Goal: Task Accomplishment & Management: Manage account settings

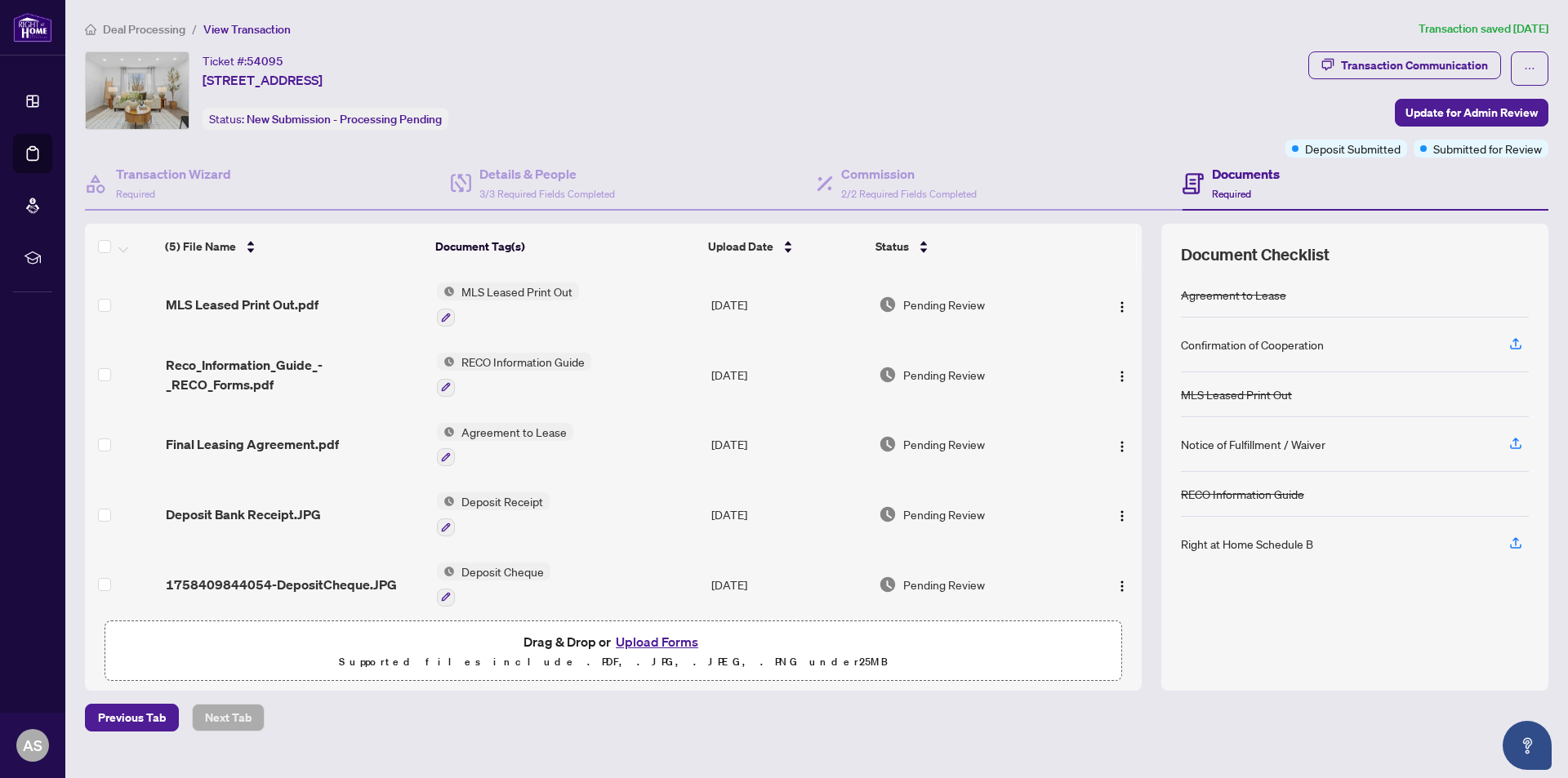
scroll to position [10, 0]
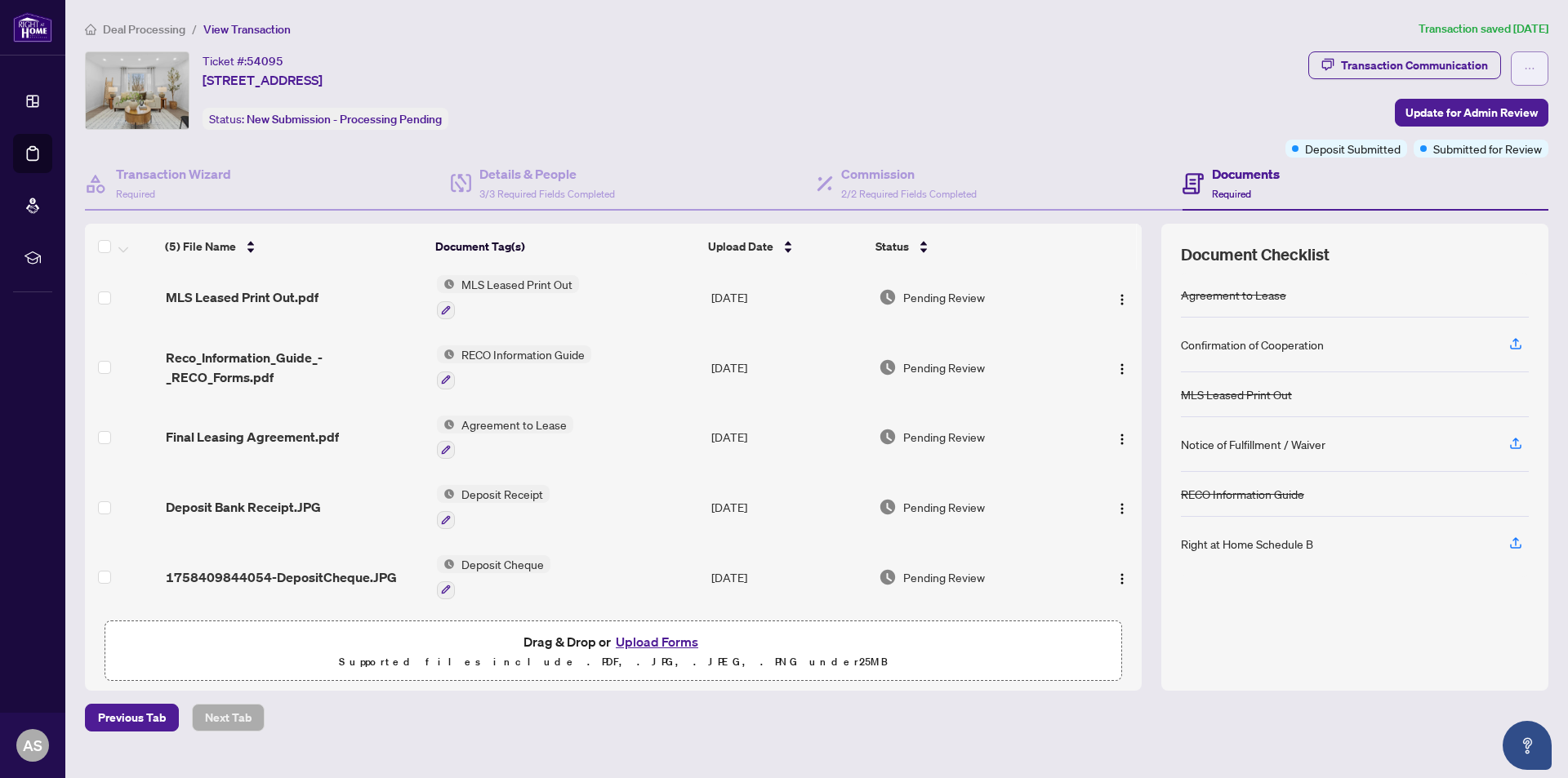
click at [1521, 62] on button "button" at bounding box center [1529, 68] width 37 height 34
click at [1241, 188] on span "Required" at bounding box center [1231, 193] width 39 height 12
click at [866, 174] on h4 "Commission" at bounding box center [909, 173] width 136 height 19
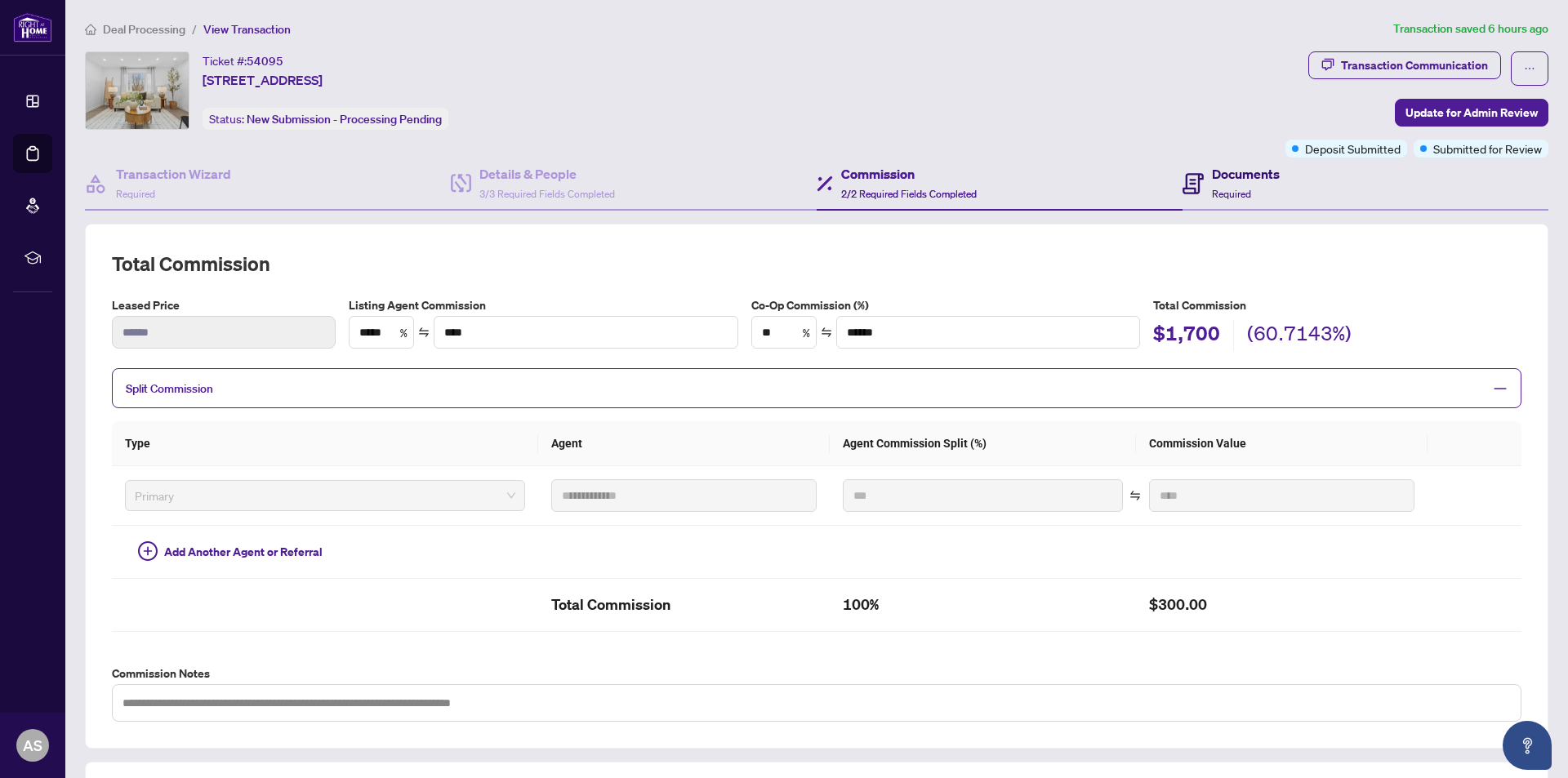
click at [1231, 178] on h4 "Documents" at bounding box center [1246, 173] width 68 height 19
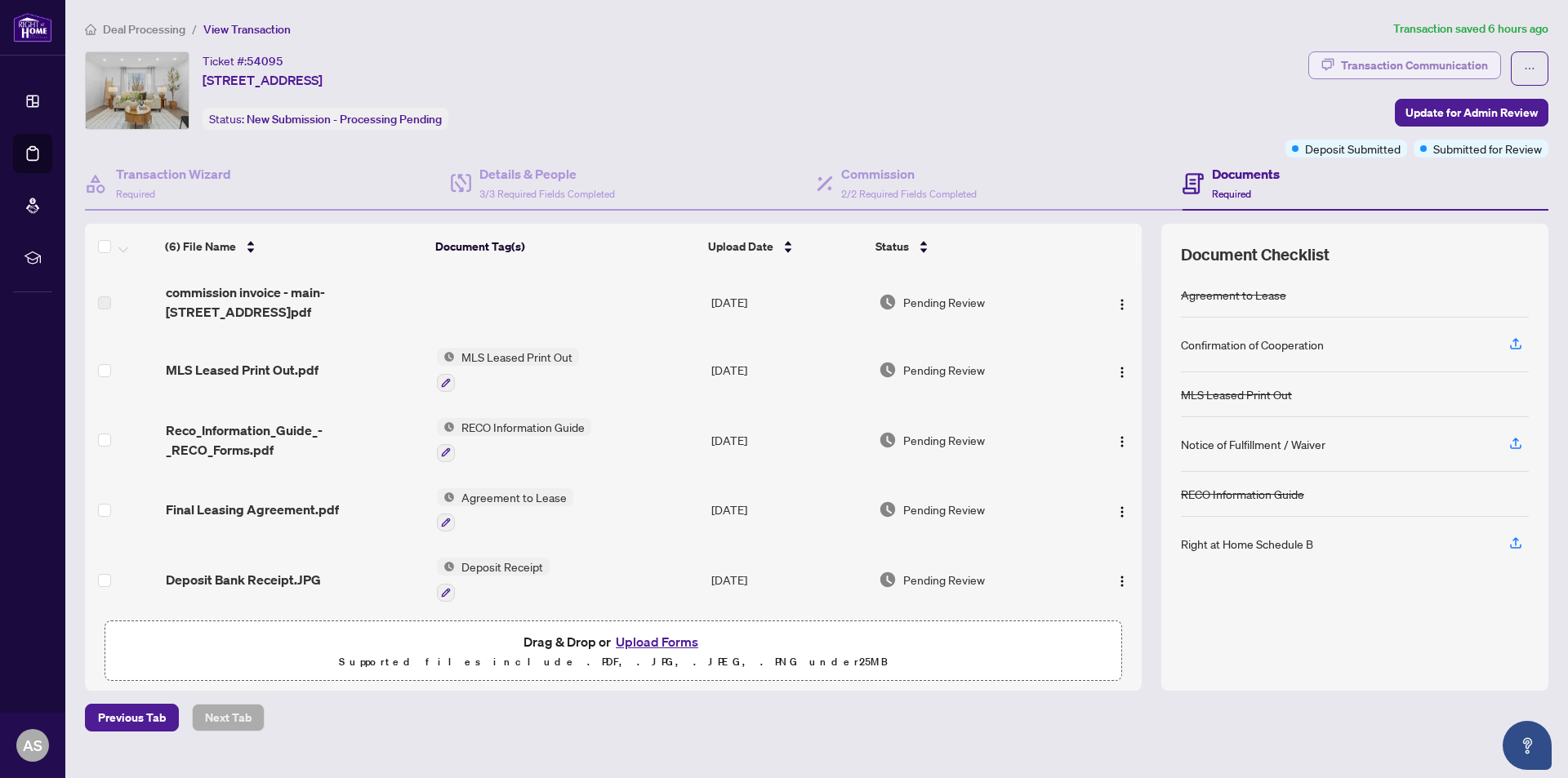
click at [1397, 71] on div "Transaction Communication" at bounding box center [1414, 65] width 147 height 26
type textarea "**********"
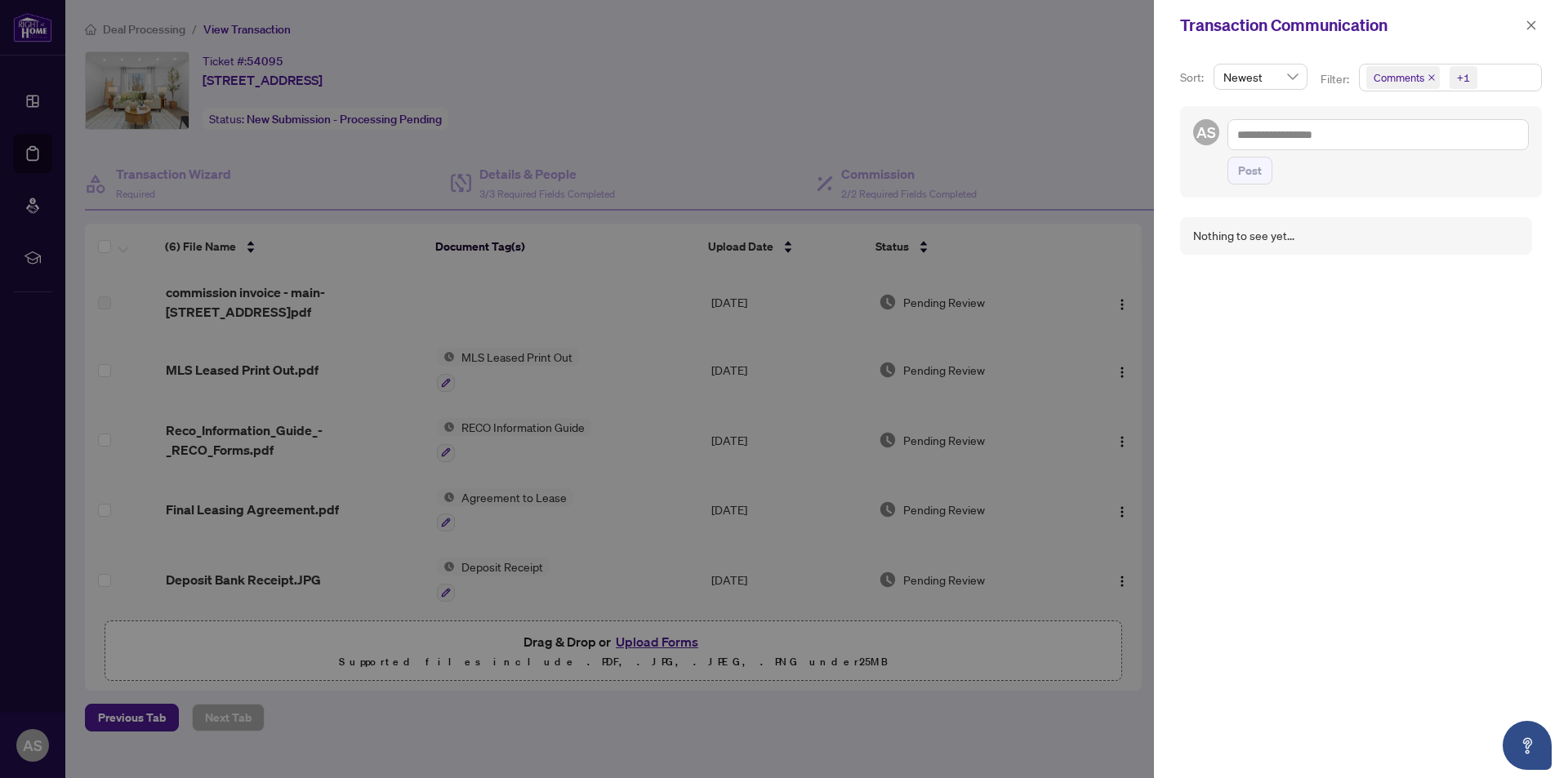
click at [1399, 81] on span "Comments" at bounding box center [1399, 78] width 51 height 17
click at [1458, 77] on div "+1" at bounding box center [1463, 78] width 13 height 17
click at [1392, 78] on span "Comments" at bounding box center [1399, 78] width 51 height 17
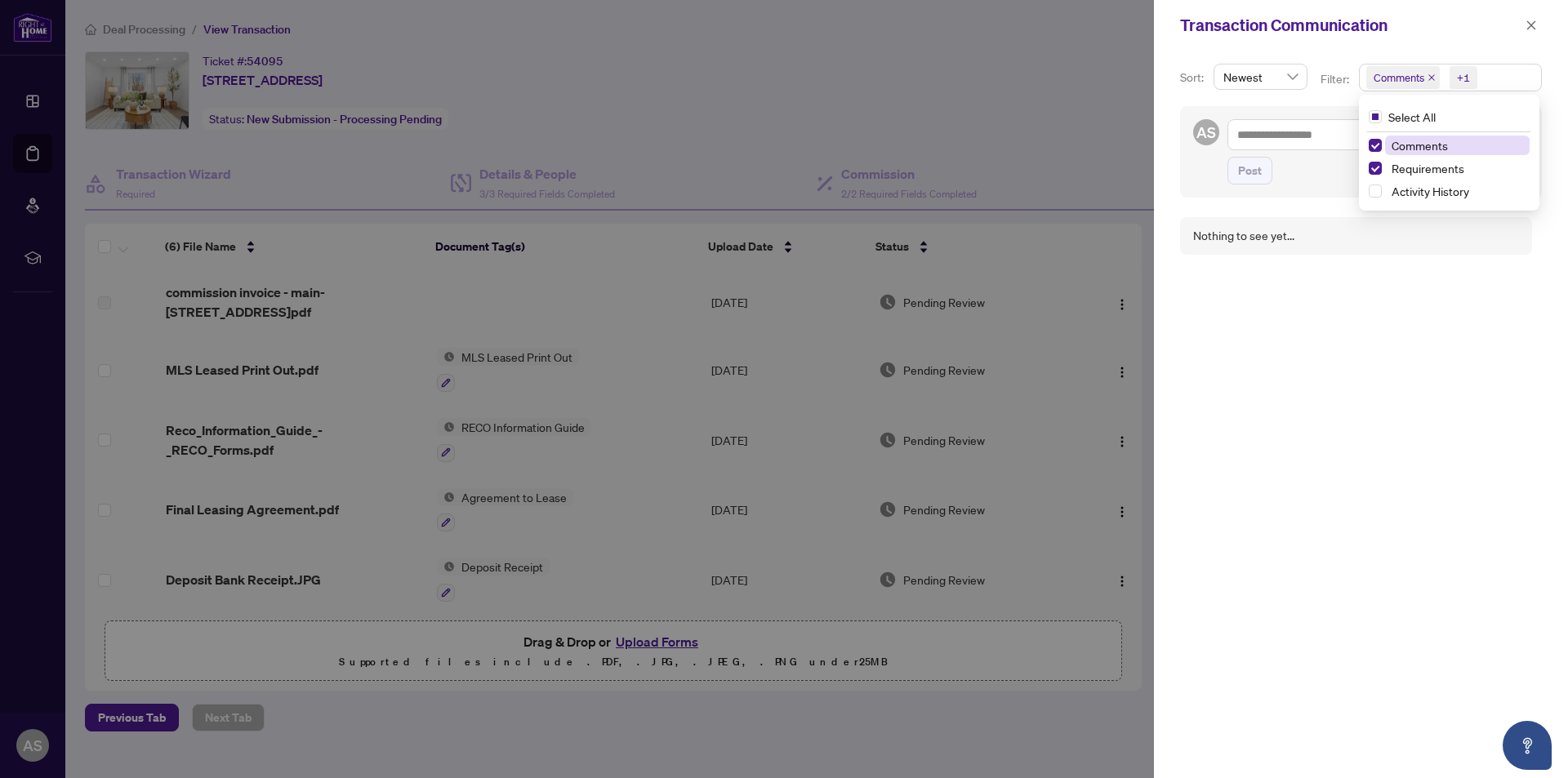
click at [1392, 78] on span "Comments" at bounding box center [1399, 78] width 51 height 17
click at [1388, 82] on span "Comments" at bounding box center [1399, 78] width 51 height 17
click at [1387, 193] on span "Activity History" at bounding box center [1457, 191] width 145 height 19
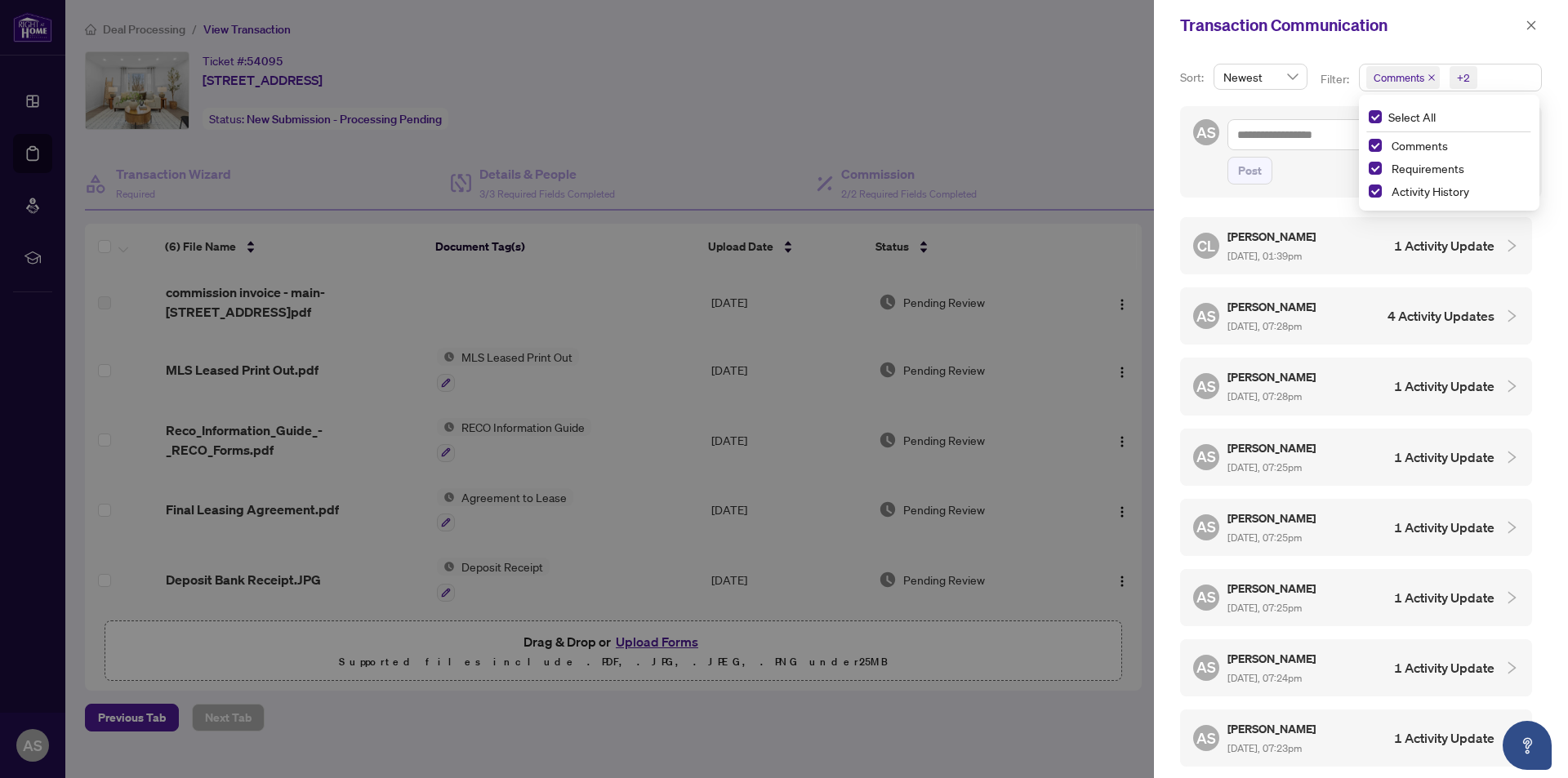
click at [1393, 78] on span "Comments" at bounding box center [1399, 78] width 51 height 17
click at [1504, 247] on icon "collapsed" at bounding box center [1511, 246] width 15 height 15
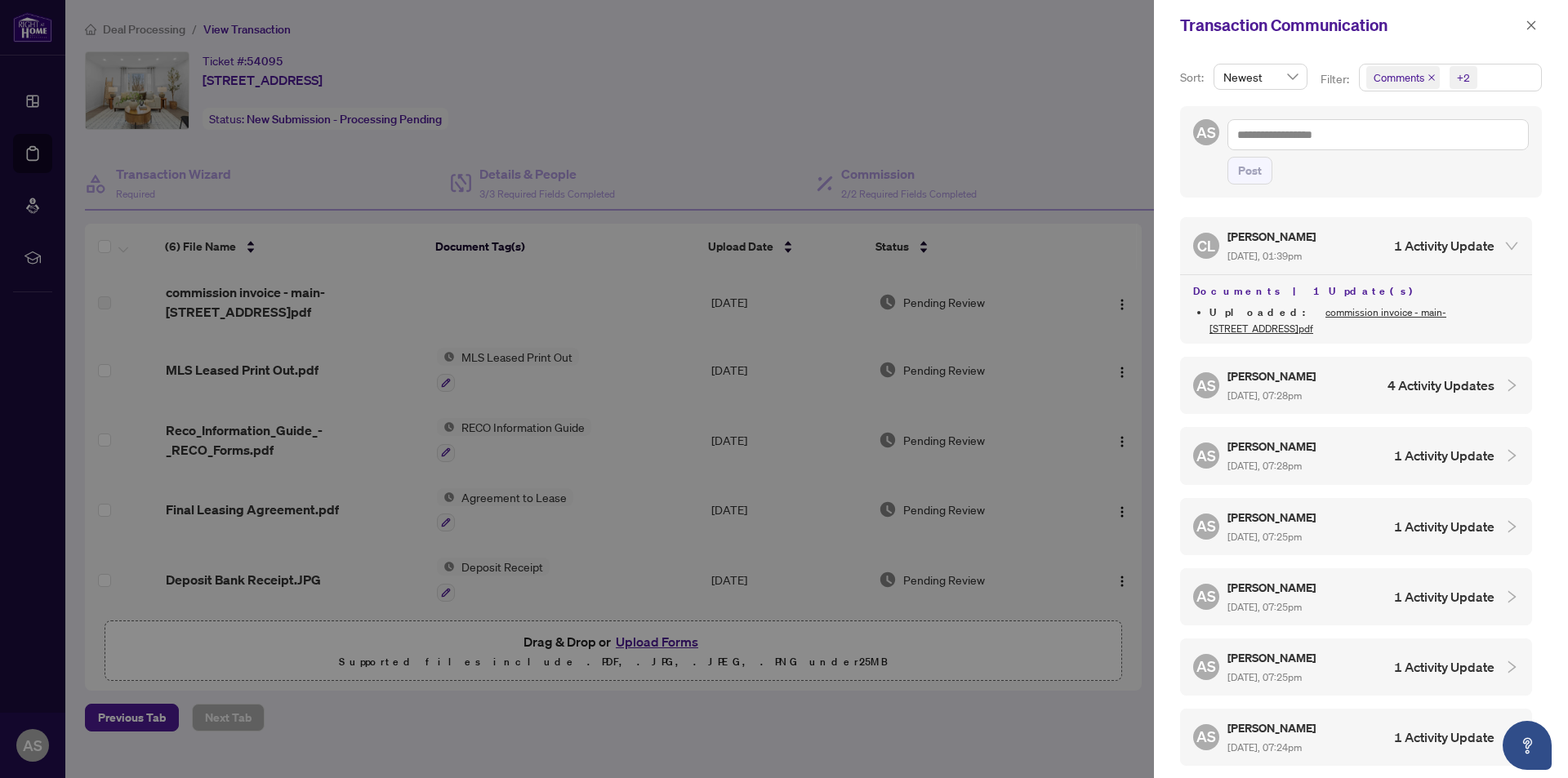
click at [1505, 247] on icon "expanded" at bounding box center [1511, 246] width 12 height 8
click at [1257, 244] on h5 "[PERSON_NAME]" at bounding box center [1273, 236] width 91 height 19
click at [1280, 314] on link "commission invoice - main-[STREET_ADDRESS]pdf" at bounding box center [1327, 320] width 237 height 29
click at [1504, 252] on icon "expanded" at bounding box center [1511, 246] width 15 height 15
click at [1536, 27] on icon "close" at bounding box center [1531, 24] width 11 height 11
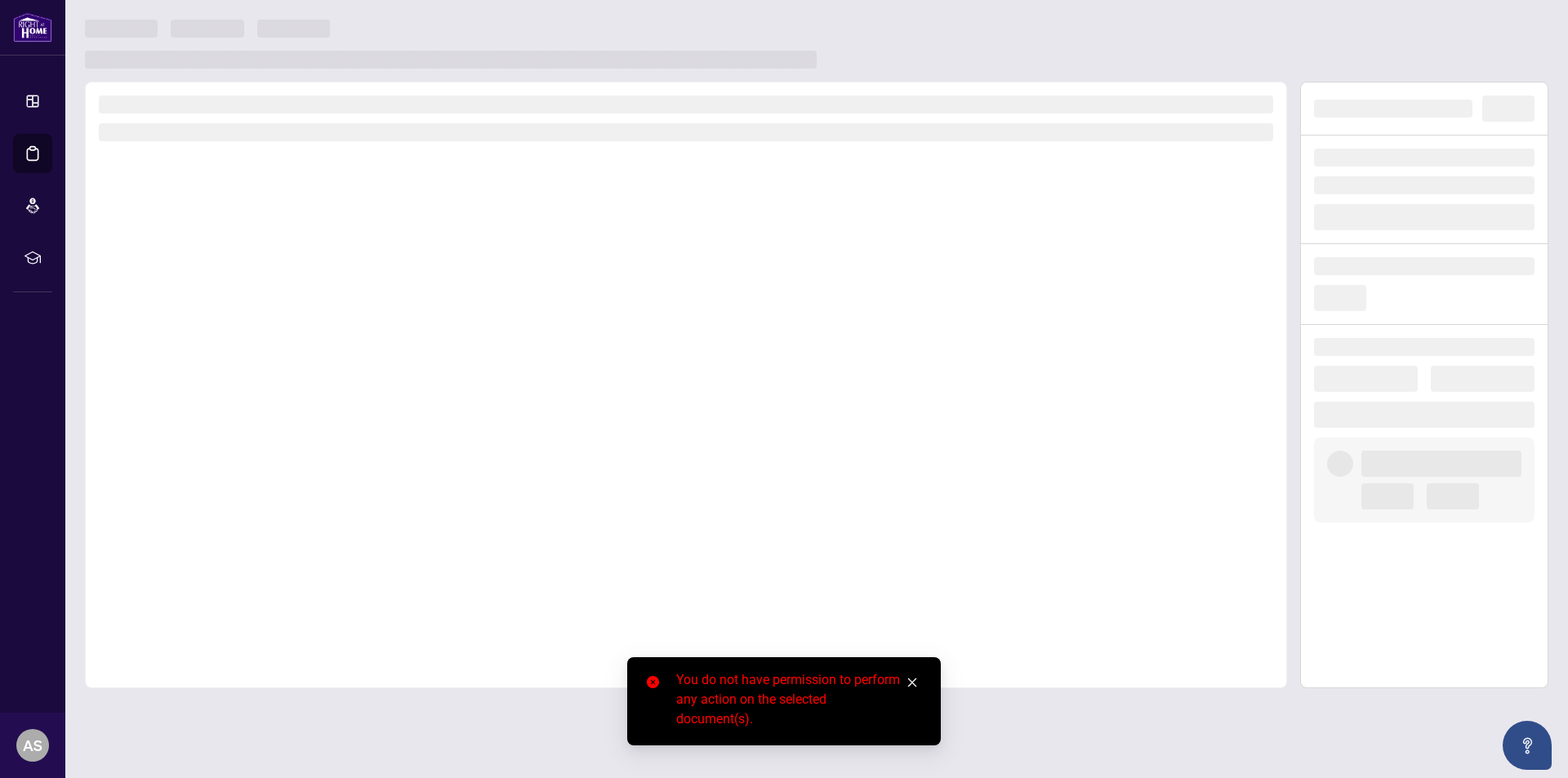
click at [912, 687] on icon "close" at bounding box center [912, 682] width 11 height 11
